Goal: Check status: Check status

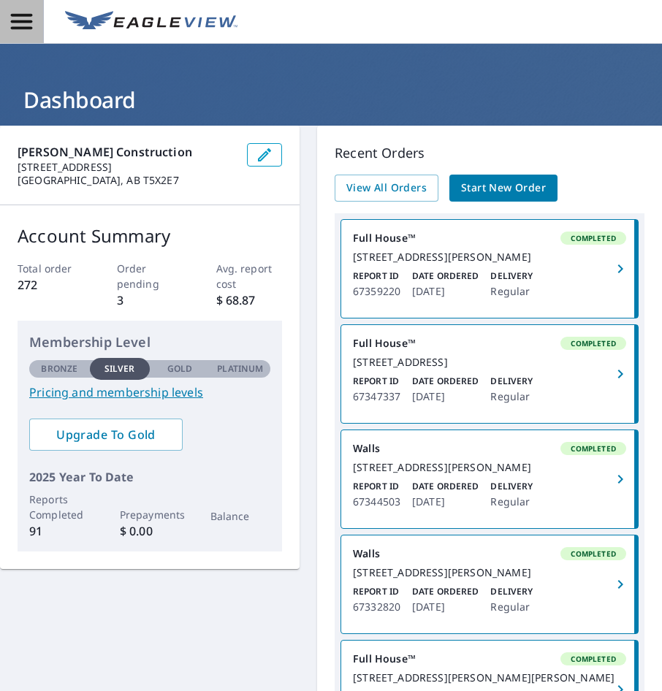
click at [32, 15] on icon "button" at bounding box center [21, 21] width 21 height 15
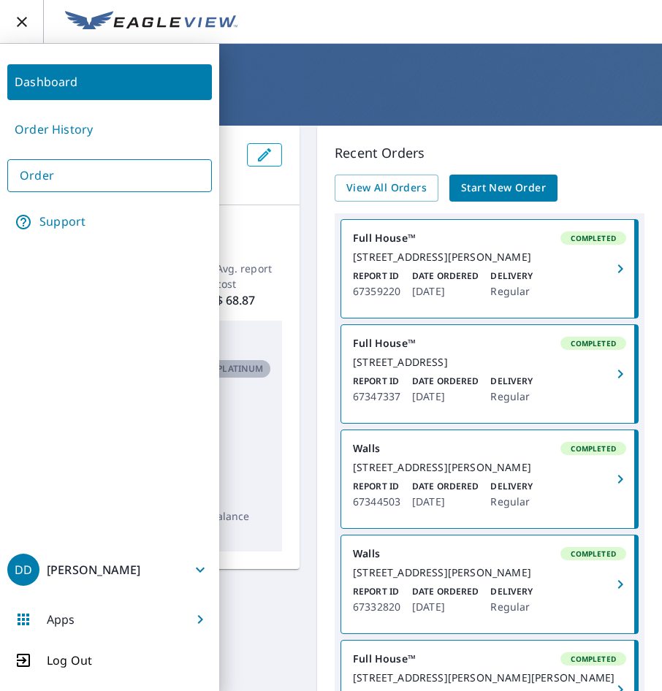
click at [273, 95] on h1 "Dashboard" at bounding box center [331, 100] width 627 height 30
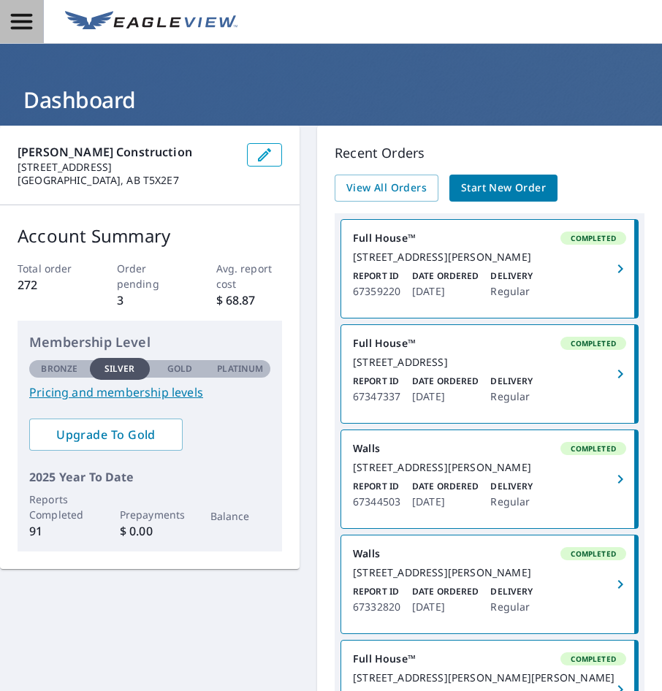
click at [20, 21] on icon "button" at bounding box center [21, 21] width 21 height 15
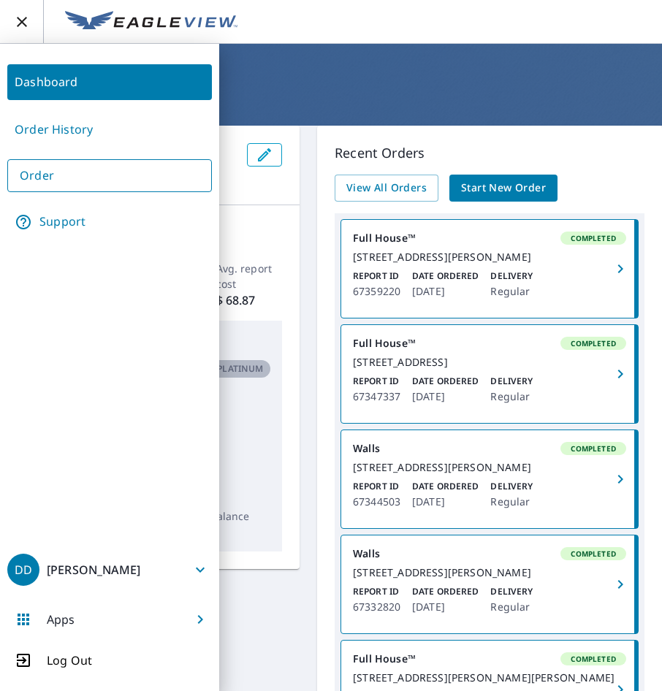
click at [278, 80] on header "Dashboard" at bounding box center [331, 85] width 662 height 82
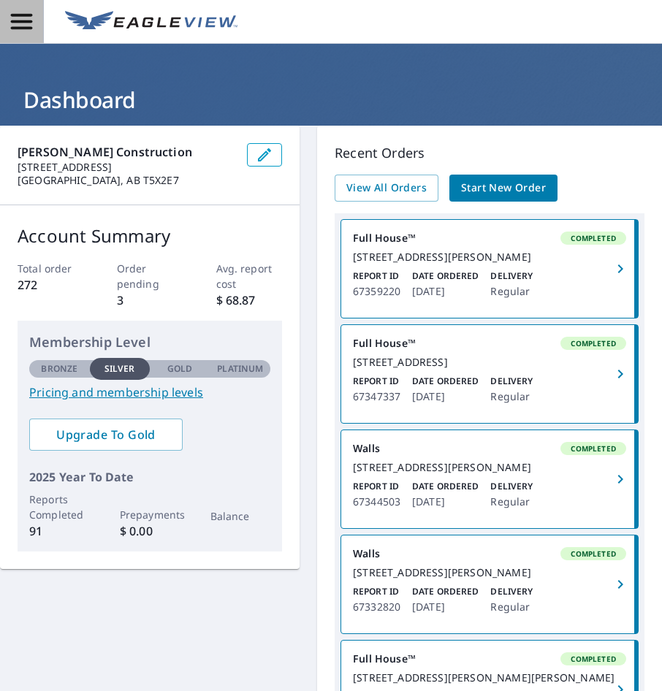
click at [24, 21] on icon "button" at bounding box center [21, 21] width 21 height 15
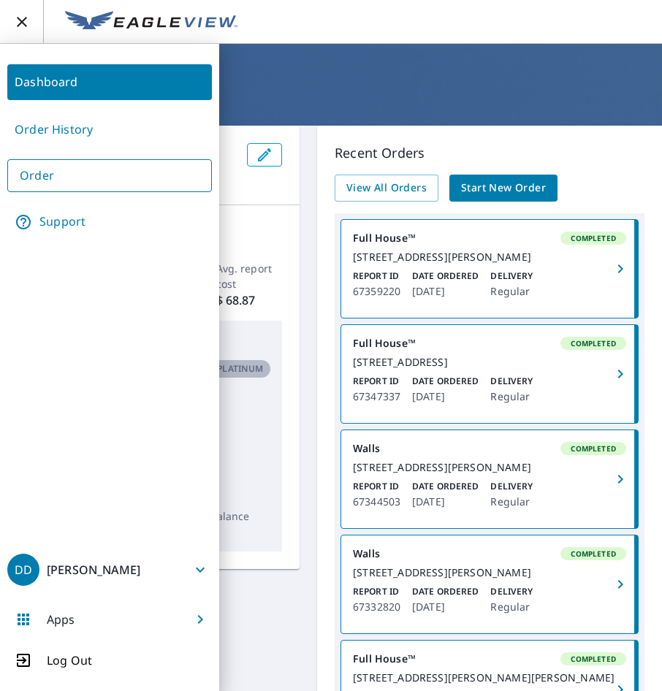
click at [96, 127] on link "Order History" at bounding box center [109, 130] width 205 height 36
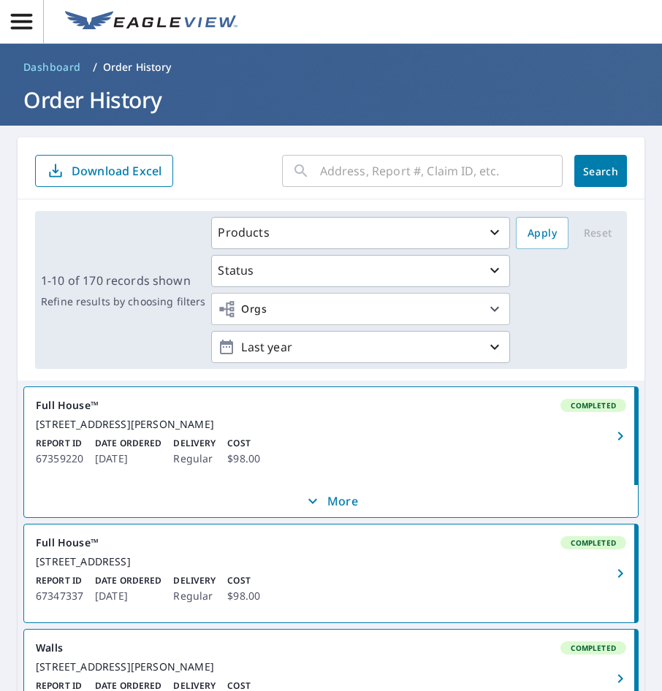
click at [366, 175] on input "text" at bounding box center [441, 171] width 243 height 41
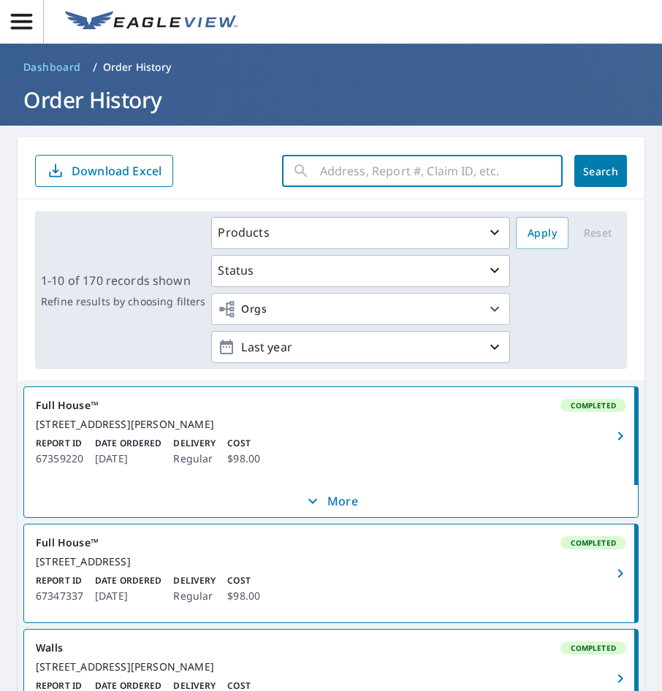
click at [320, 167] on input "text" at bounding box center [441, 171] width 243 height 41
type input "108 lake [PERSON_NAME] E, [PERSON_NAME]"
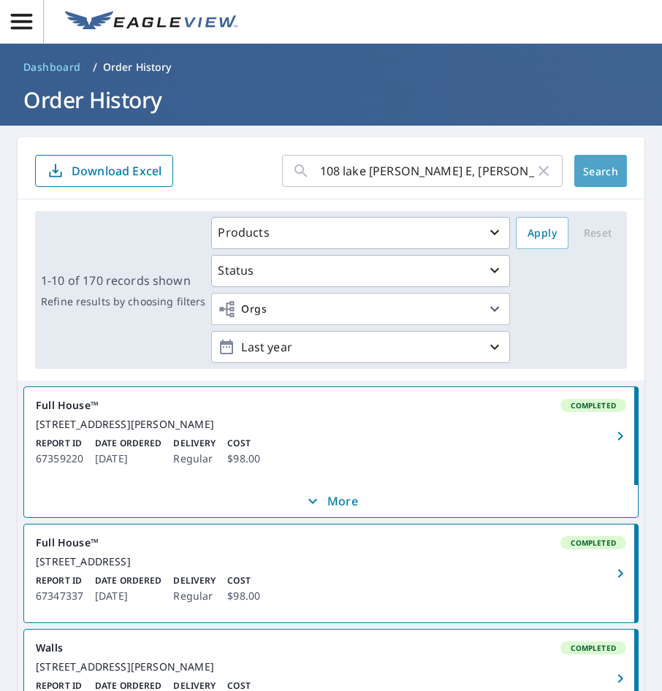
click at [596, 175] on span "Search" at bounding box center [600, 171] width 29 height 14
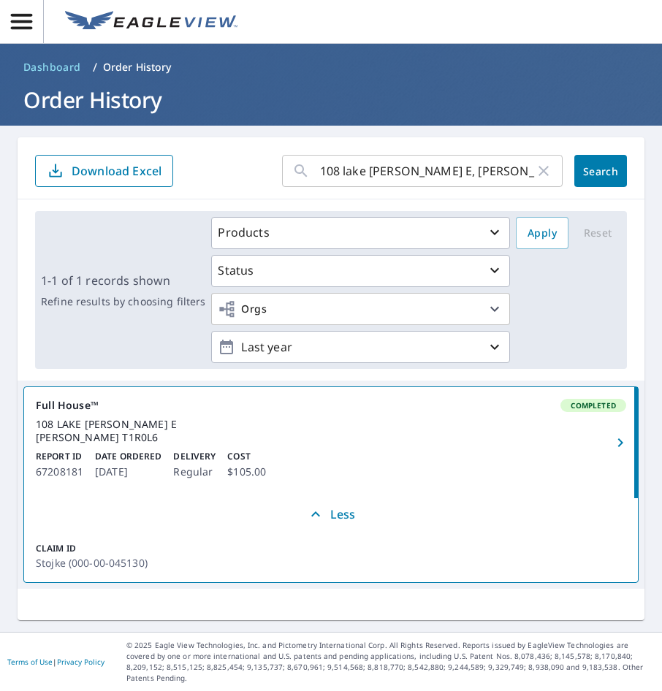
click at [327, 447] on link "Full House™ Completed [STREET_ADDRESS][PERSON_NAME][PERSON_NAME] Report ID 6720…" at bounding box center [331, 442] width 614 height 111
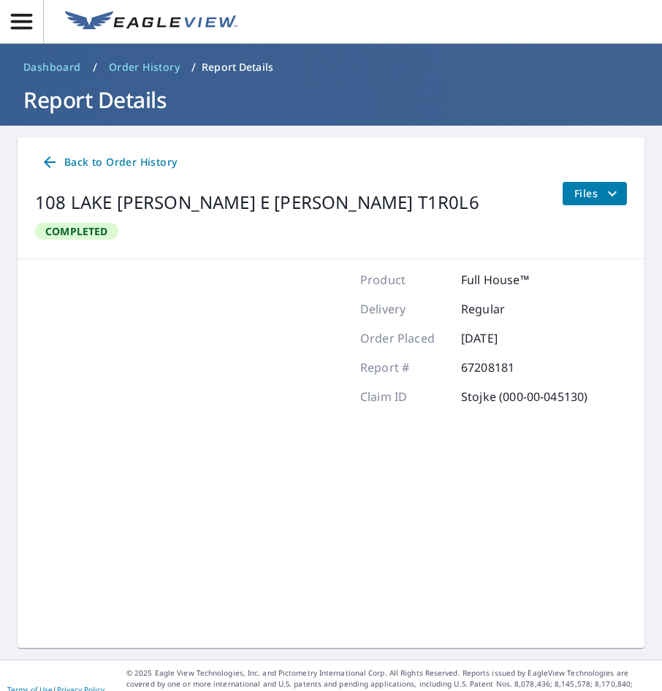
click at [604, 191] on icon "filesDropdownBtn-67208181" at bounding box center [613, 194] width 18 height 18
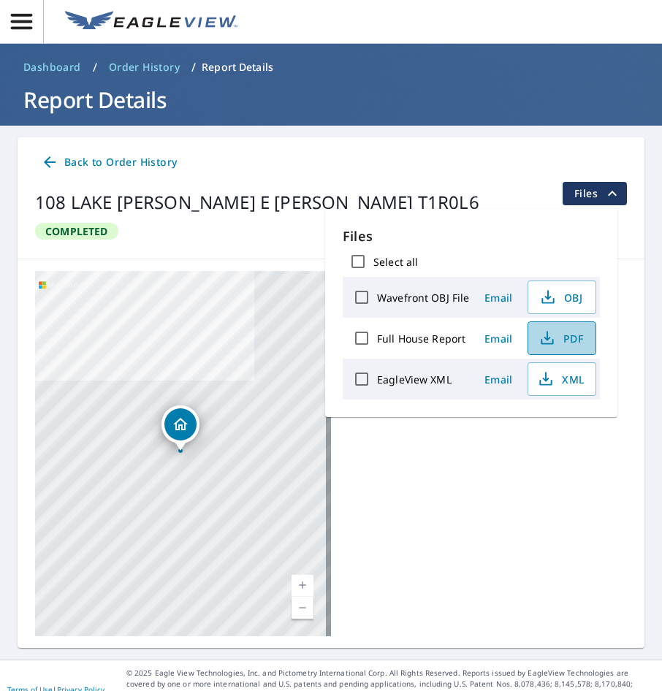
click at [574, 338] on span "PDF" at bounding box center [560, 339] width 47 height 18
